Goal: Find specific page/section: Find specific page/section

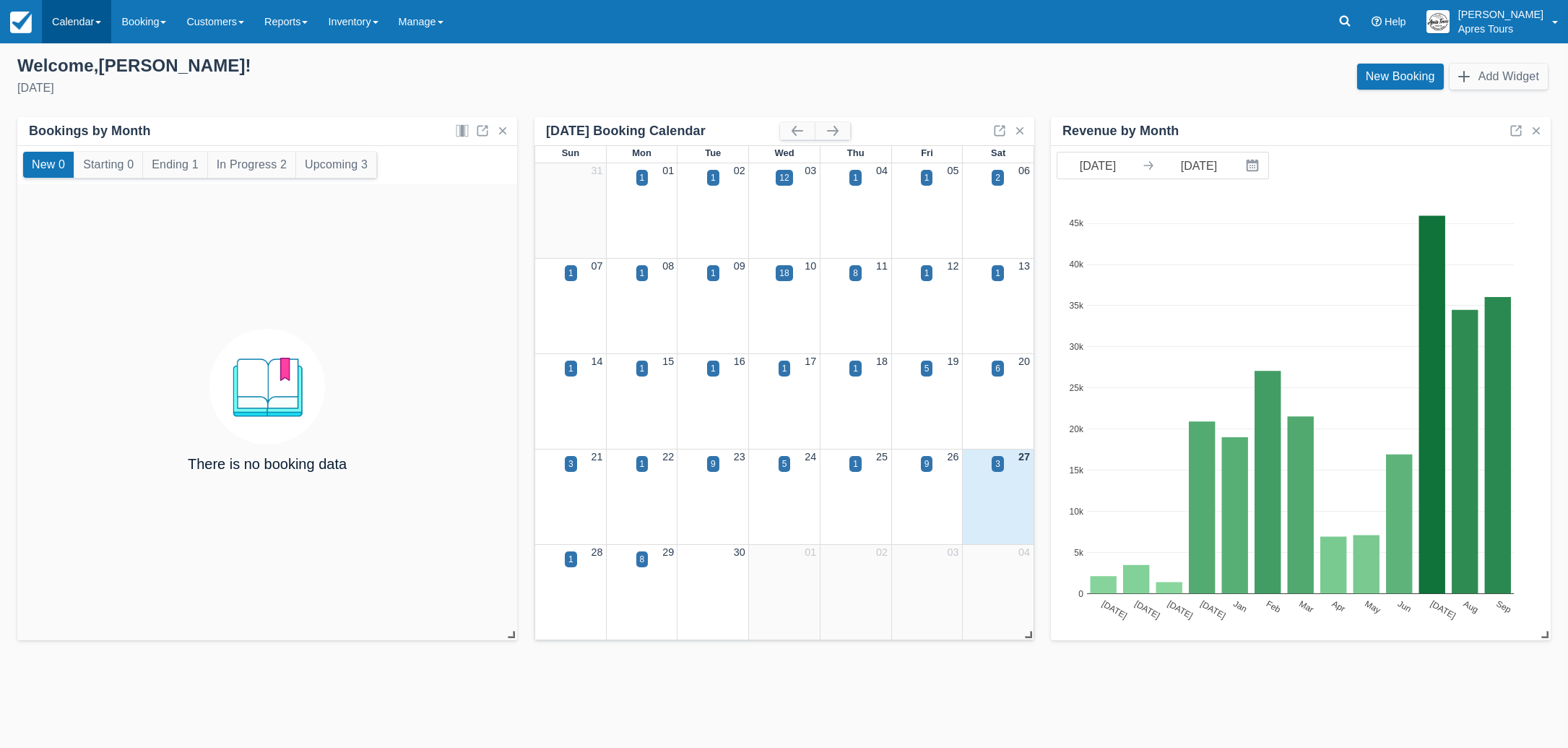
click at [70, 17] on link "Calendar" at bounding box center [76, 22] width 70 height 44
click at [96, 142] on link "Month" at bounding box center [99, 136] width 114 height 31
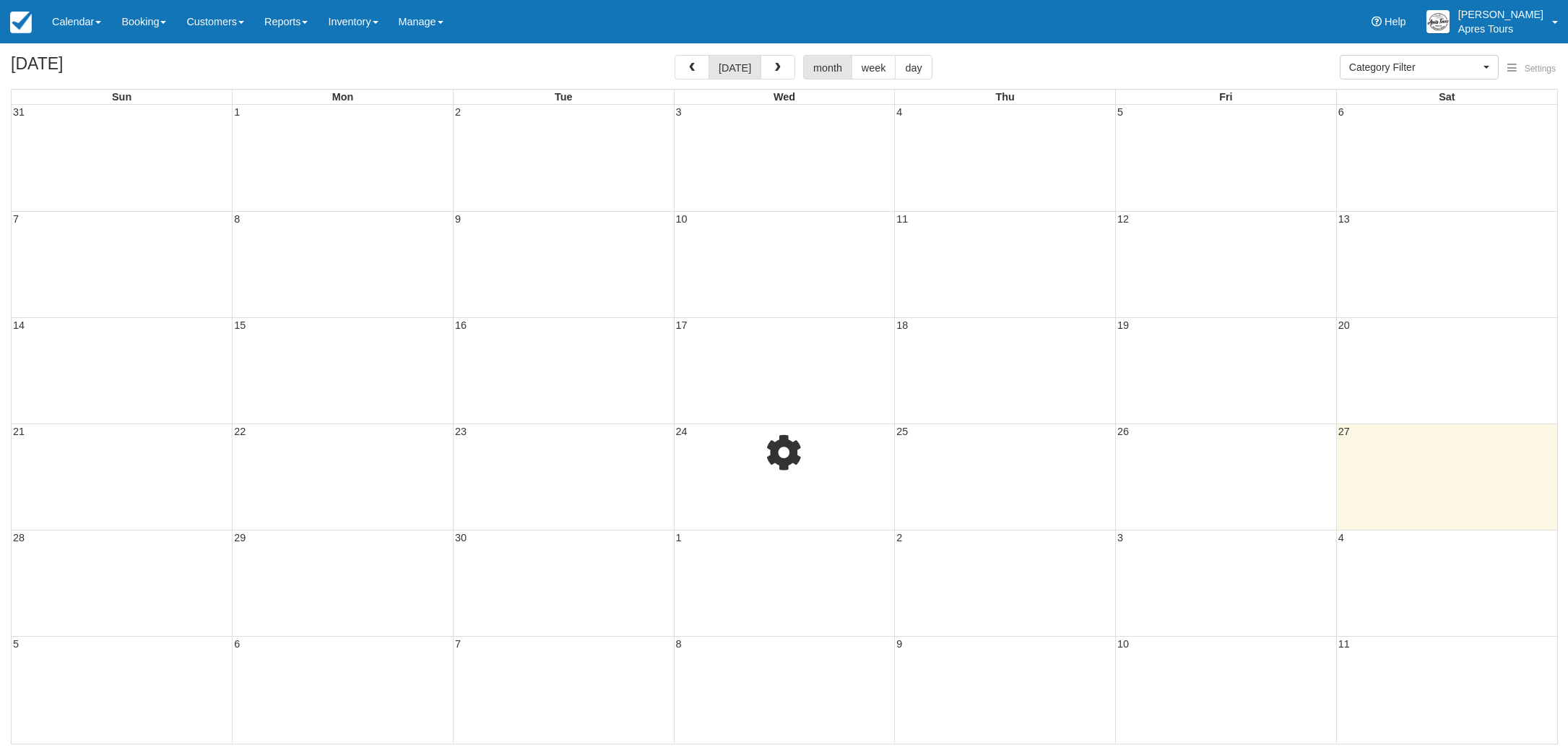
select select
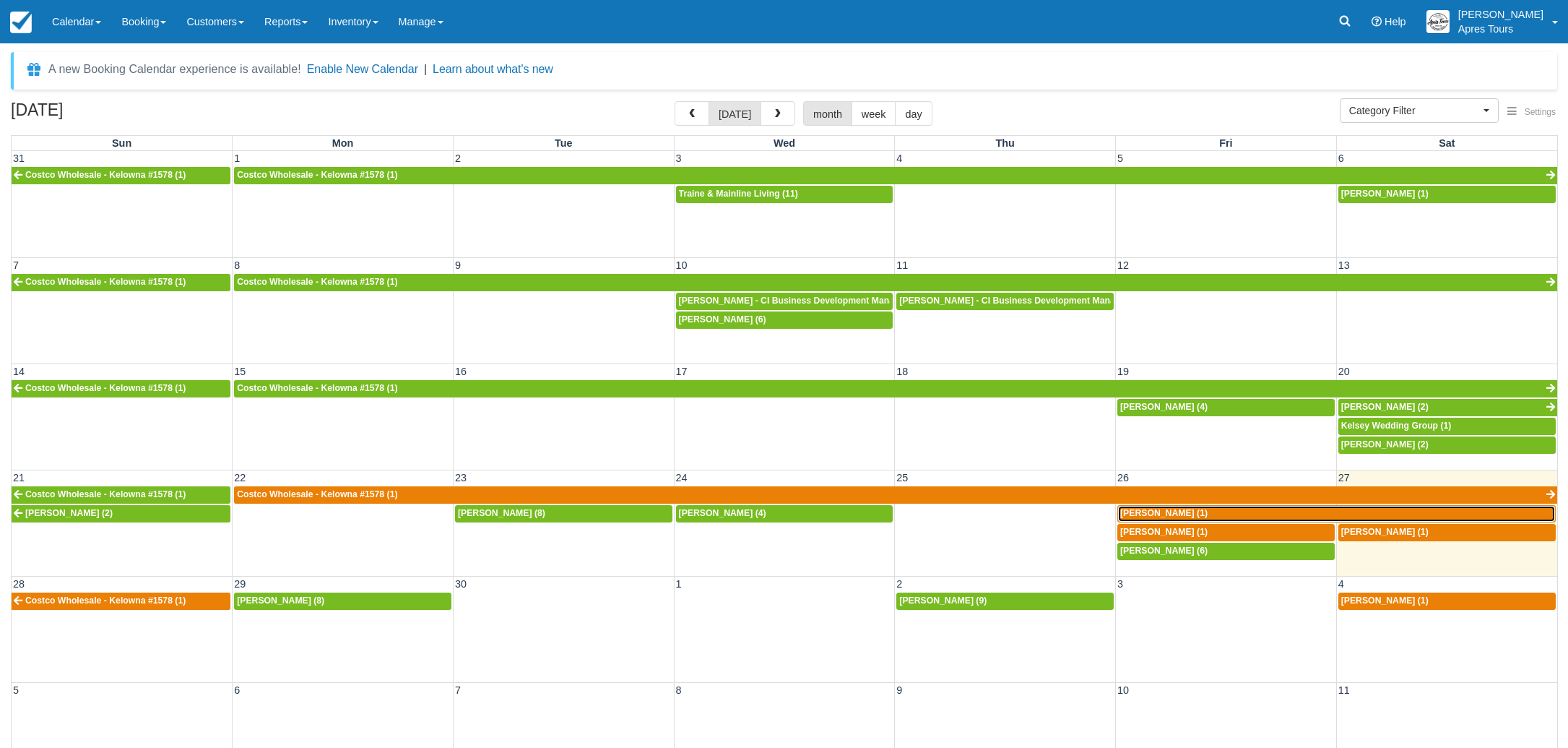
click at [1235, 518] on div "[PERSON_NAME] (1)" at bounding box center [1337, 514] width 433 height 12
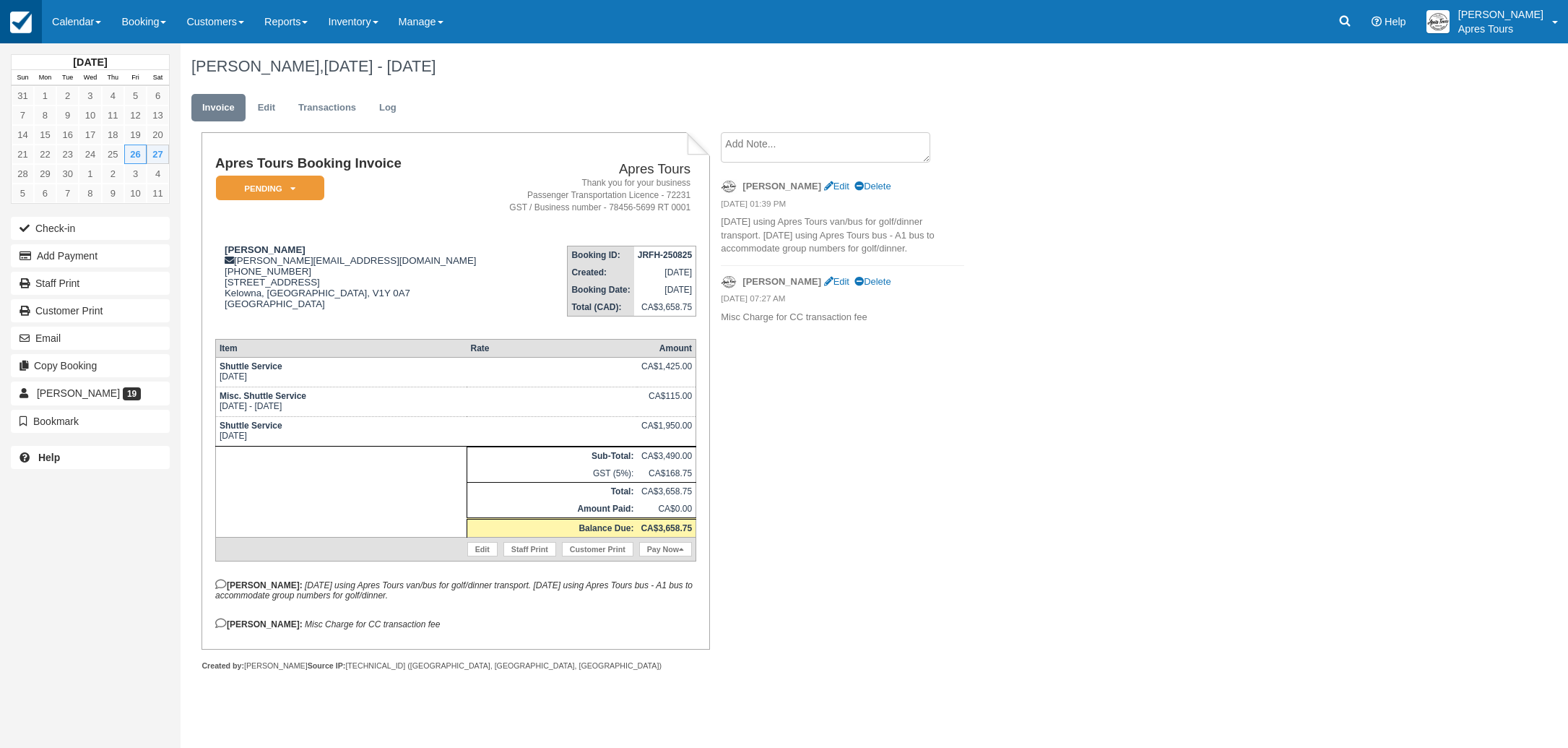
click at [10, 21] on img at bounding box center [21, 23] width 22 height 22
